Goal: Task Accomplishment & Management: Use online tool/utility

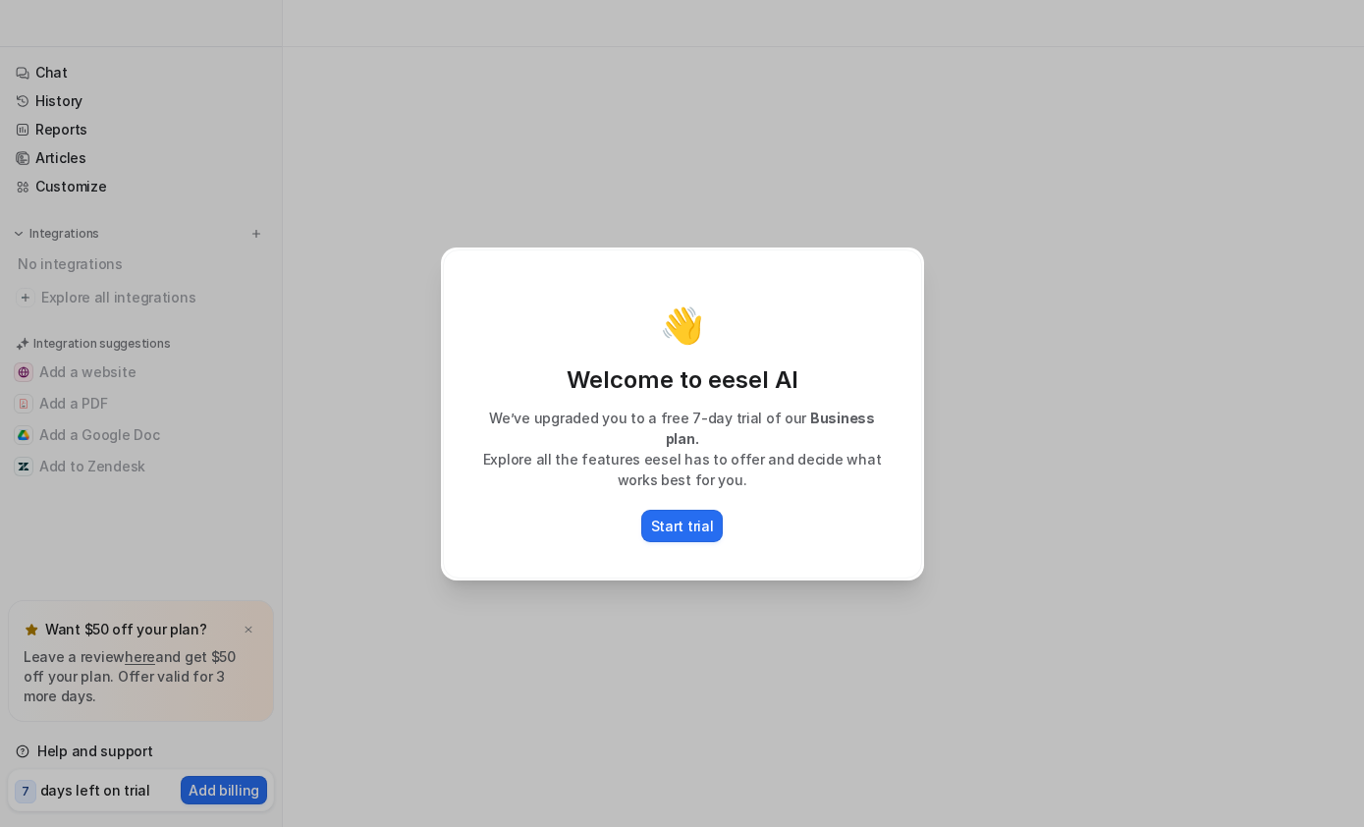
click at [704, 515] on p "Start trial" at bounding box center [682, 525] width 63 height 21
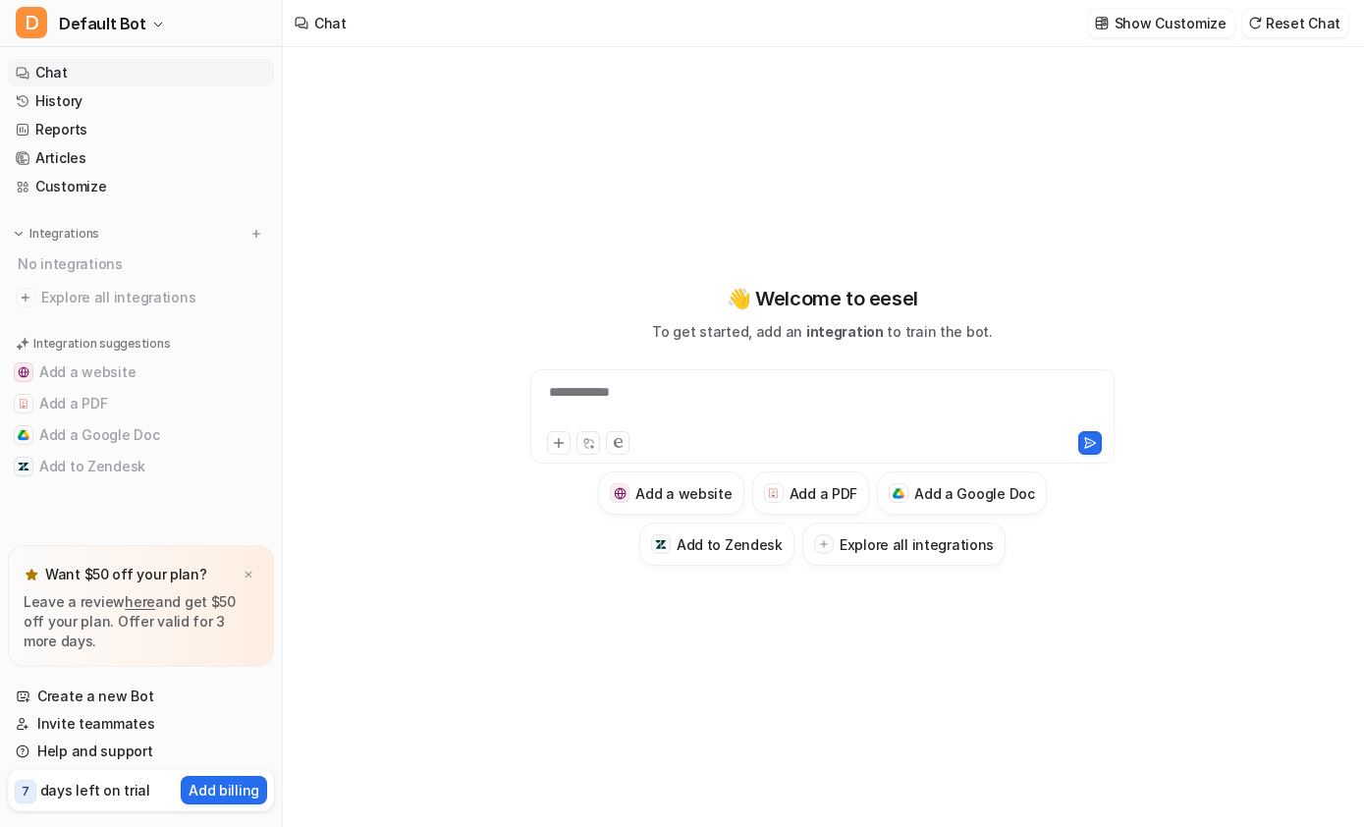
type textarea "**********"
click at [98, 428] on button "Add a Google Doc" at bounding box center [141, 434] width 266 height 31
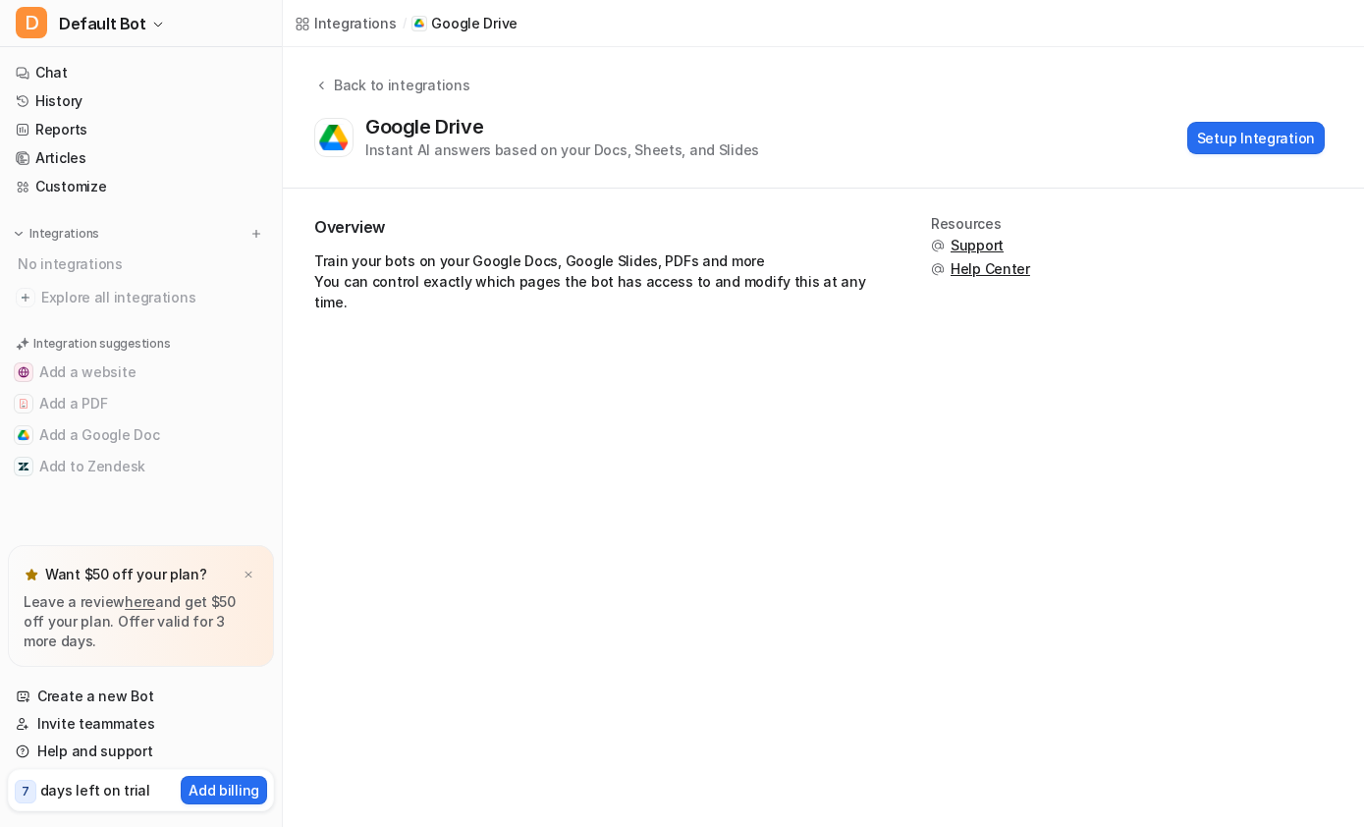
click at [66, 298] on span "Explore all integrations" at bounding box center [153, 297] width 225 height 31
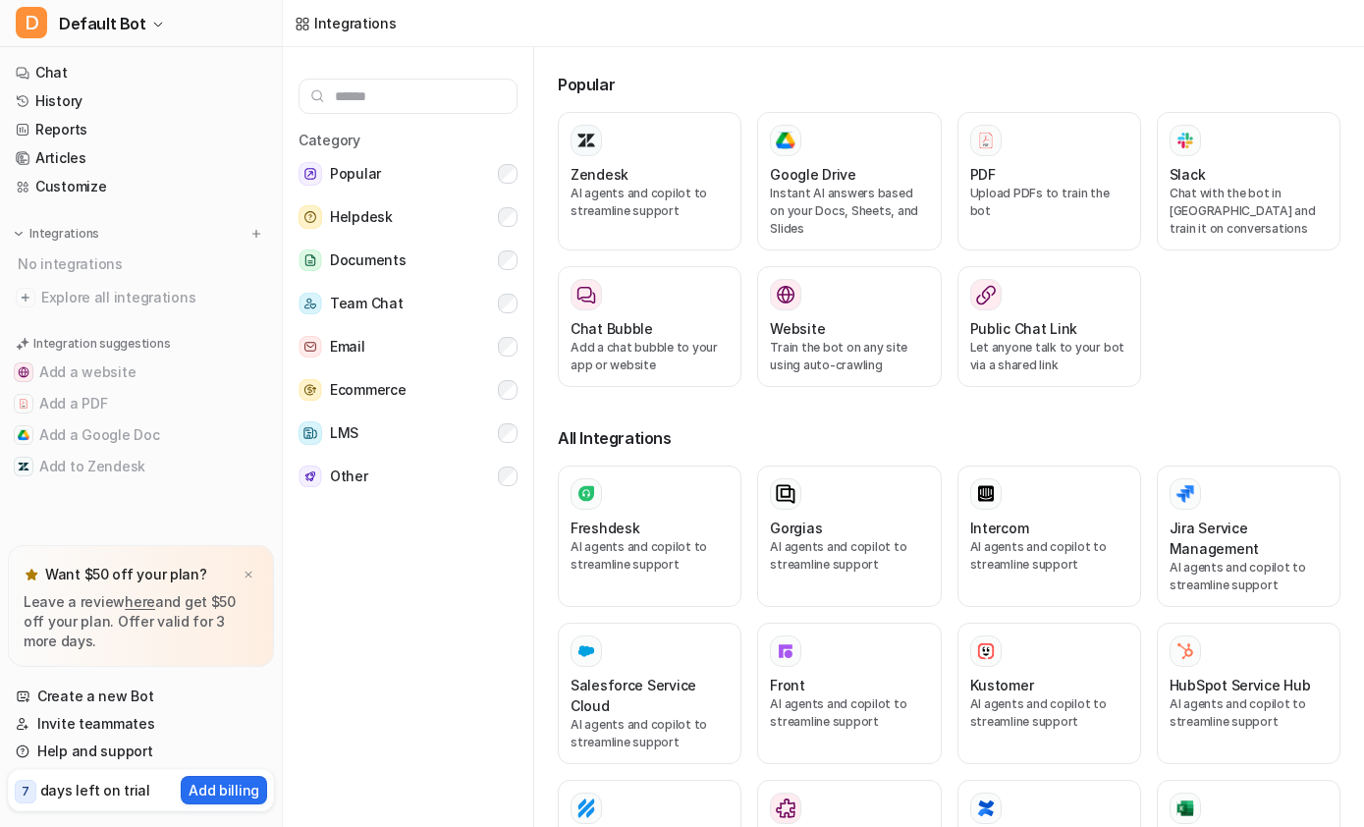
click at [47, 311] on span "Explore all integrations" at bounding box center [153, 297] width 225 height 31
click at [383, 273] on button "Documents" at bounding box center [407, 260] width 219 height 39
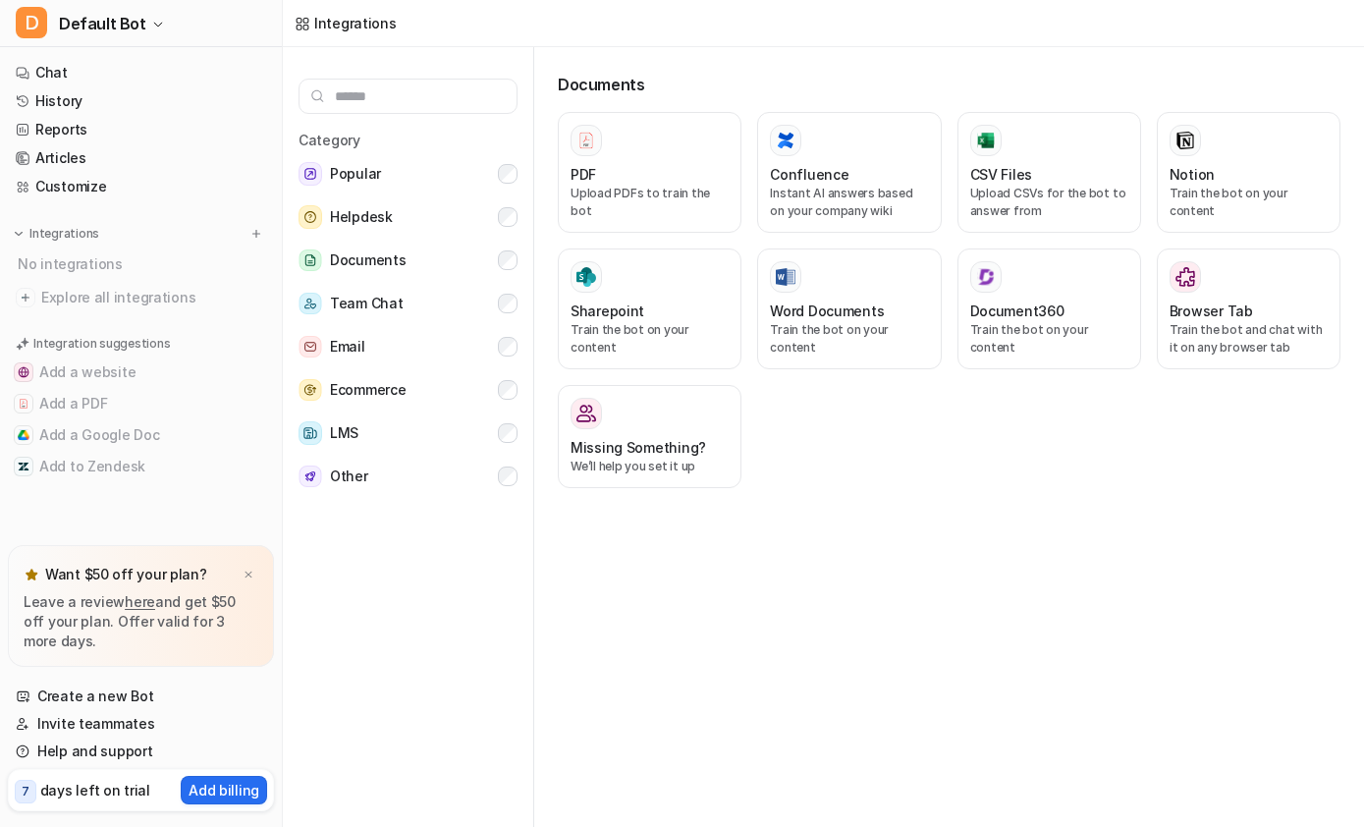
click at [437, 190] on button "Popular" at bounding box center [407, 173] width 219 height 39
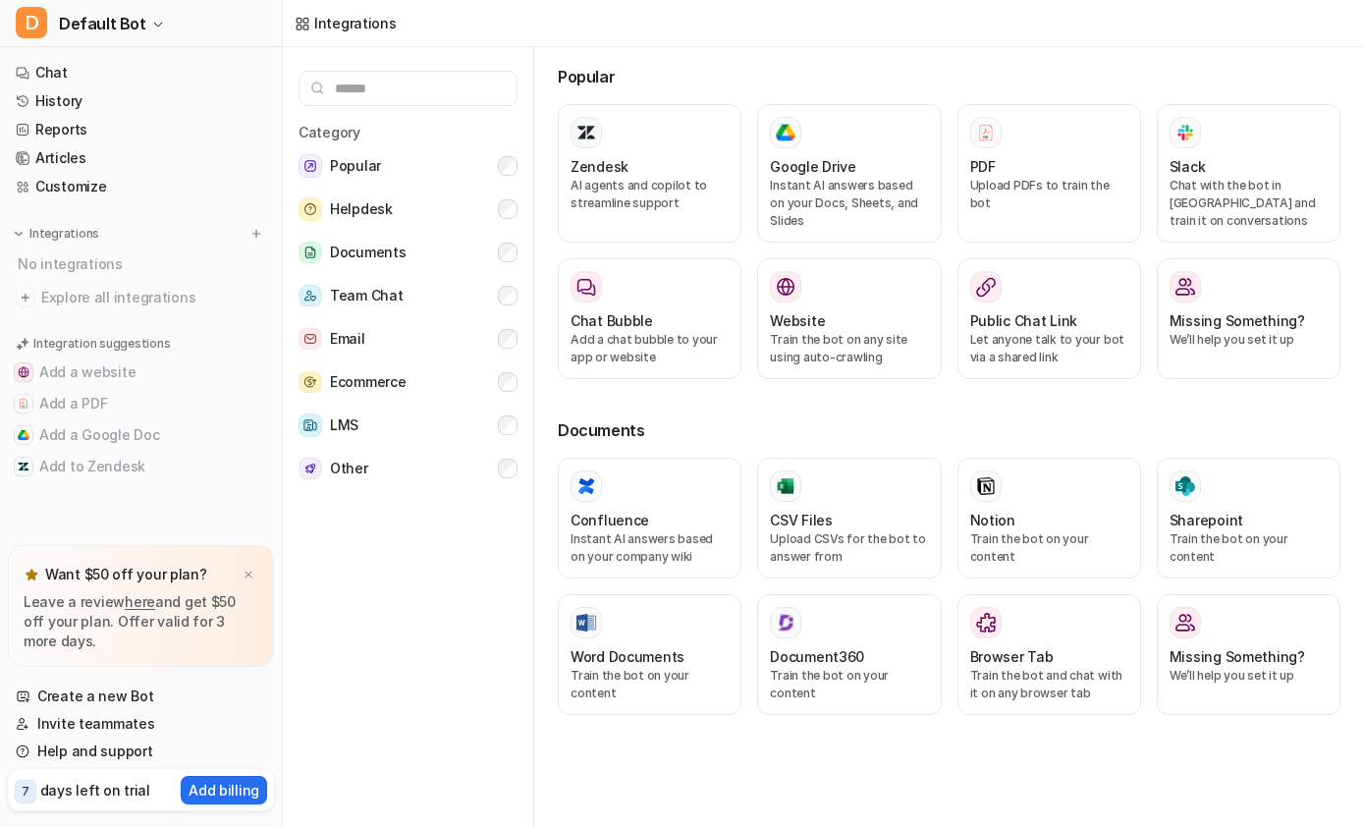
scroll to position [41, 0]
click at [474, 71] on input "text" at bounding box center [407, 88] width 219 height 35
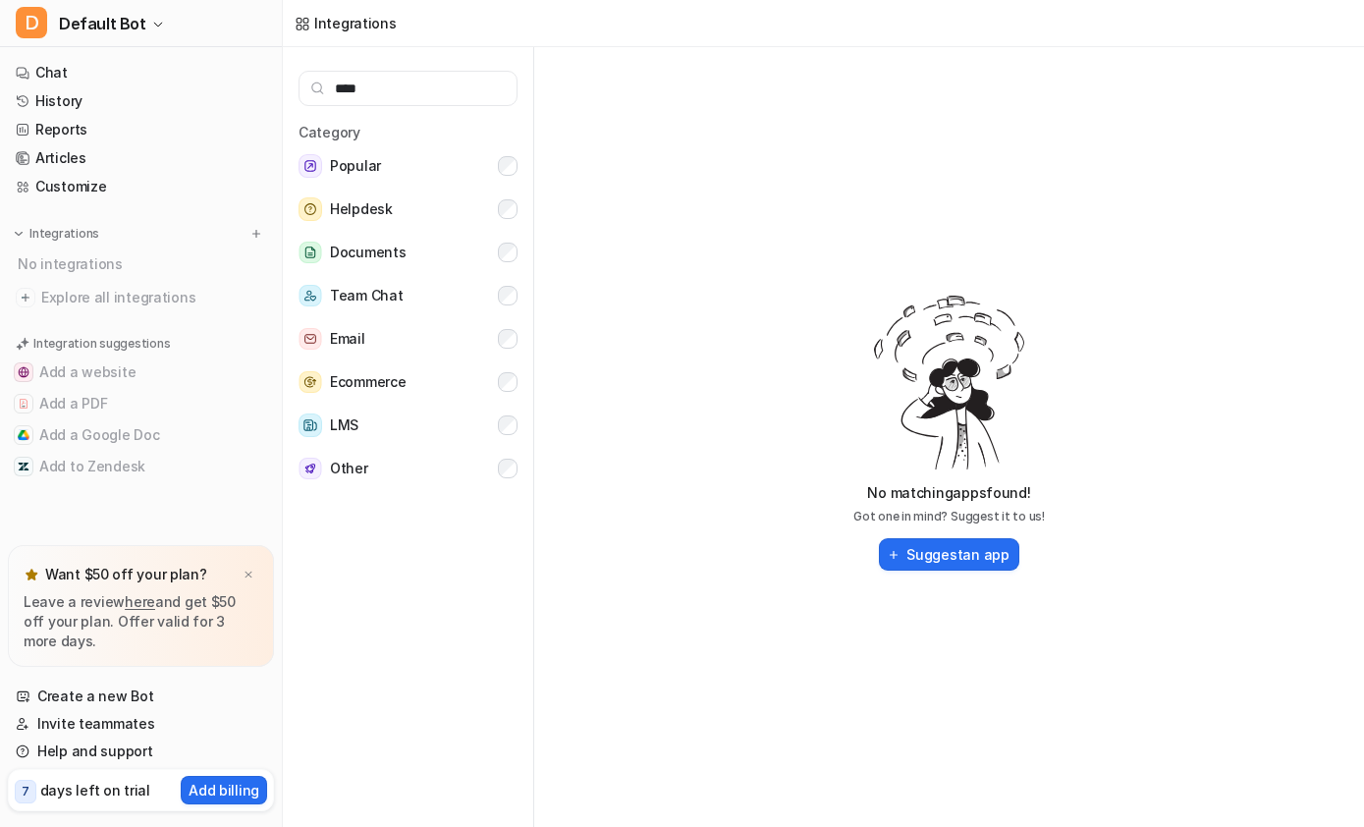
click at [412, 449] on button "Other" at bounding box center [407, 468] width 219 height 39
click at [478, 449] on button "Other" at bounding box center [407, 468] width 219 height 39
click at [491, 233] on button "Documents" at bounding box center [407, 252] width 219 height 39
click at [439, 71] on input "****" at bounding box center [407, 88] width 219 height 35
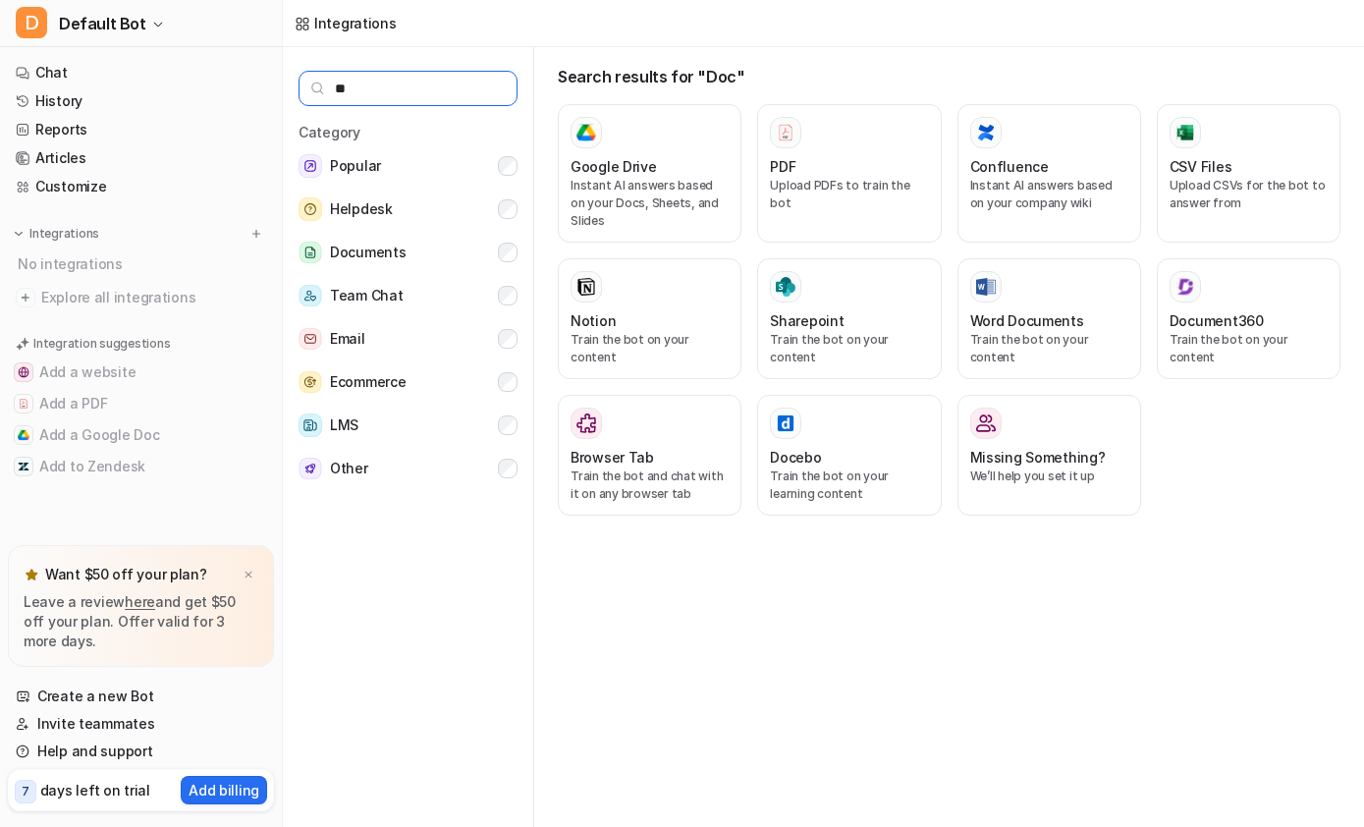
type input "*"
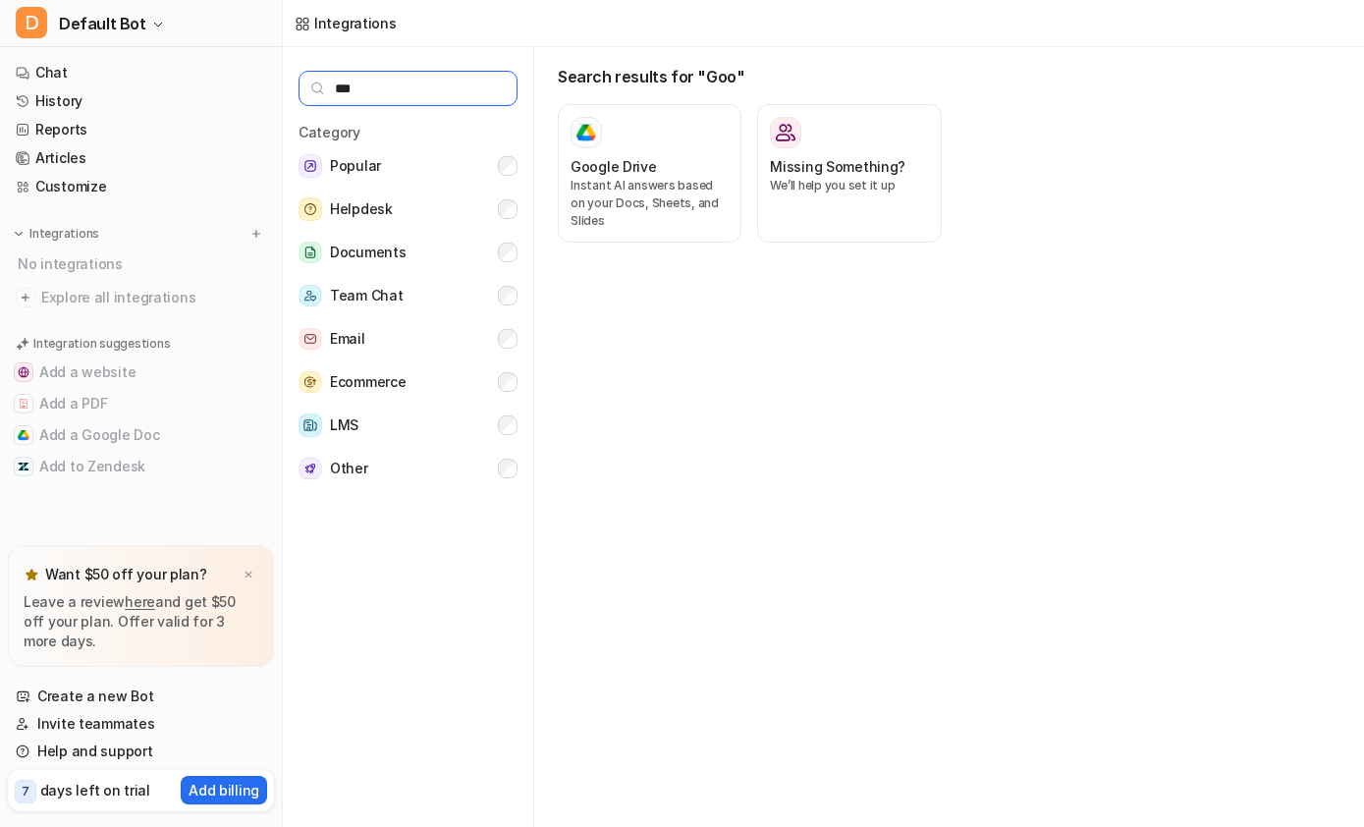
type input "***"
click at [670, 177] on p "Instant AI answers based on your Docs, Sheets, and Slides" at bounding box center [649, 203] width 158 height 53
click at [676, 177] on p "Instant AI answers based on your Docs, Sheets, and Slides" at bounding box center [649, 203] width 158 height 53
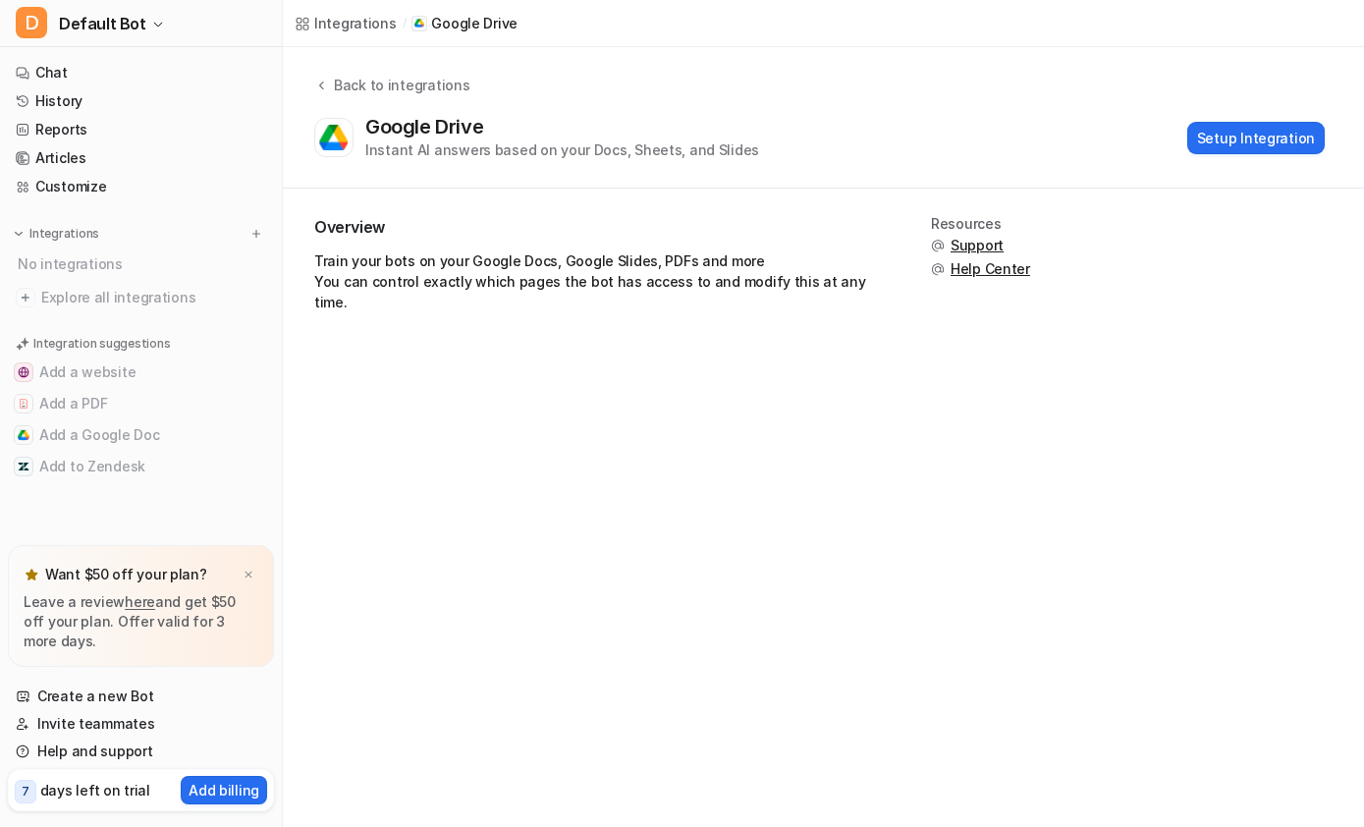
click at [1262, 149] on button "Setup Integration" at bounding box center [1255, 138] width 137 height 32
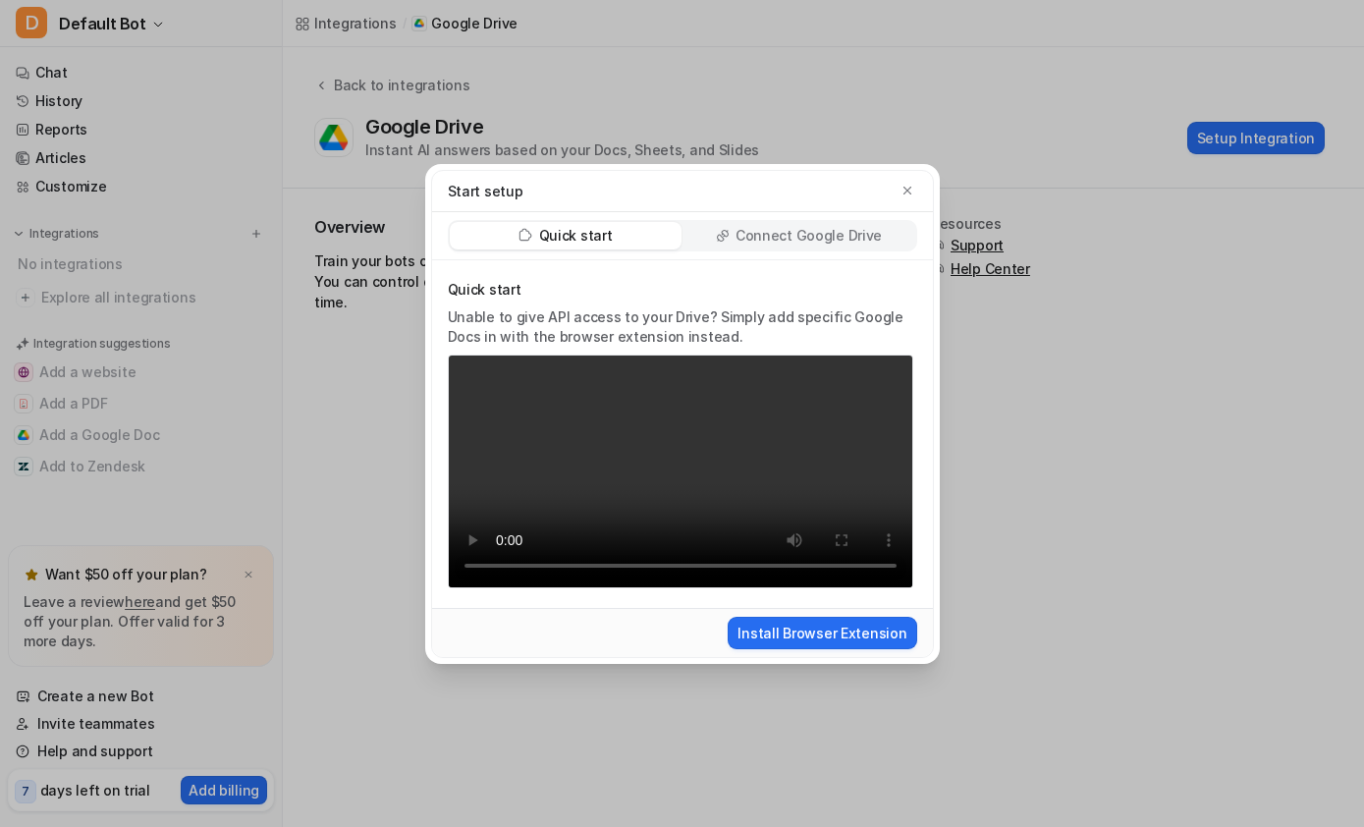
click at [650, 469] on video "Your browser does not support the video tag." at bounding box center [680, 471] width 465 height 234
click at [468, 361] on video "Your browser does not support the video tag." at bounding box center [680, 471] width 465 height 234
